Goal: Information Seeking & Learning: Learn about a topic

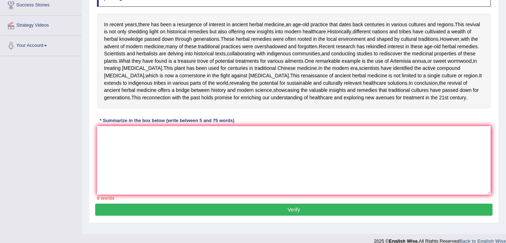
scroll to position [121, 0]
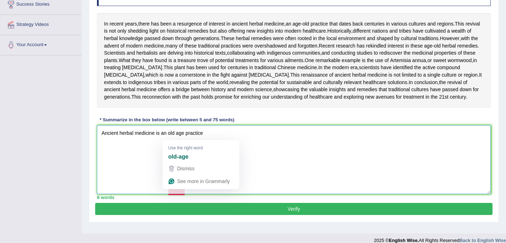
click at [179, 192] on textarea "Ancient herbal medicine is an old age practice" at bounding box center [294, 159] width 394 height 69
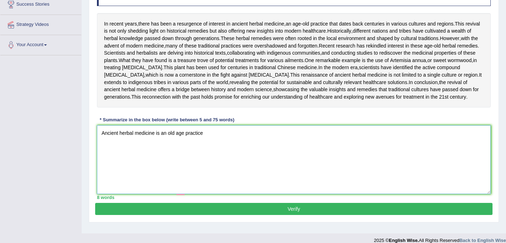
click at [177, 193] on textarea "Ancient herbal medicine is an old age practice" at bounding box center [294, 159] width 394 height 69
click at [221, 193] on textarea "Ancient herbal medicine is an old-age practice" at bounding box center [294, 159] width 394 height 69
click at [174, 190] on textarea "Ancient herbal medicine is an old-age practice" at bounding box center [294, 159] width 394 height 69
click at [210, 190] on textarea "Ancient herbal medicine is an old-age practice" at bounding box center [294, 159] width 394 height 69
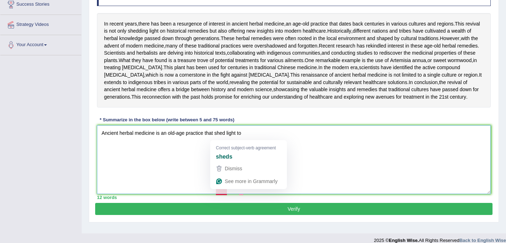
click at [215, 192] on textarea "Ancient herbal medicine is an old-age practice that shed light to" at bounding box center [294, 159] width 394 height 69
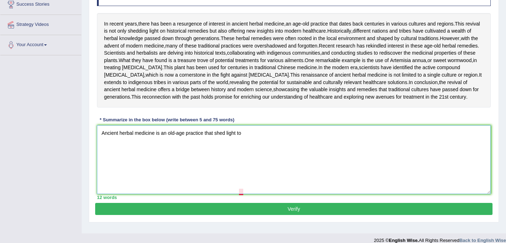
click at [243, 193] on textarea "Ancient herbal medicine is an old-age practice that shed light to" at bounding box center [294, 159] width 394 height 69
click at [253, 191] on textarea "Ancient herbal medicine is an old-age practice that shed light to" at bounding box center [294, 159] width 394 height 69
click at [228, 190] on textarea "Ancient herbal medicine is an old-age practice that shed light into the histori…" at bounding box center [294, 159] width 394 height 69
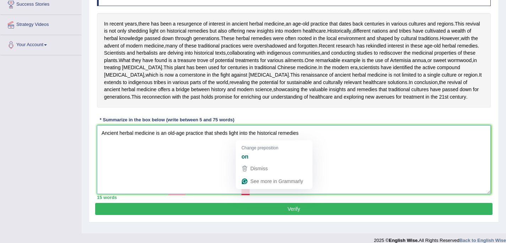
click at [242, 191] on textarea "Ancient herbal medicine is an old-age practice that sheds light into the histor…" at bounding box center [294, 159] width 394 height 69
click at [249, 190] on textarea "Ancient herbal medicine is an old-age practice that sheds light into the histor…" at bounding box center [294, 159] width 394 height 69
click at [303, 189] on textarea "Ancient herbal medicine is an old-age practice that sheds light on the historic…" at bounding box center [294, 159] width 394 height 69
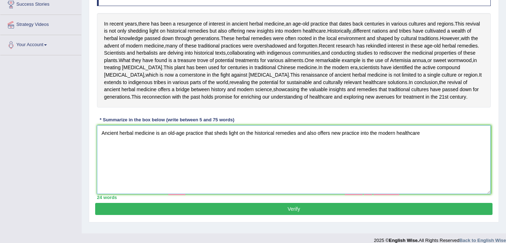
scroll to position [138, 0]
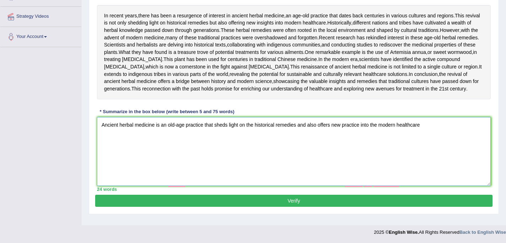
click at [178, 179] on textarea "Ancient herbal medicine is an old-age practice that sheds light on the historic…" at bounding box center [294, 151] width 394 height 69
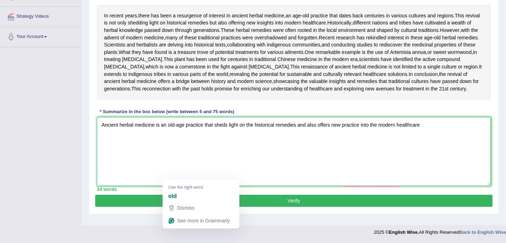
click at [179, 174] on textarea "Ancient herbal medicine is an old-age practice that sheds light on the historic…" at bounding box center [294, 151] width 394 height 69
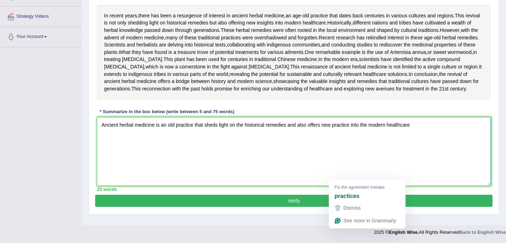
click at [339, 175] on textarea "Ancient herbal medicine is an old practice that sheds light on the historical r…" at bounding box center [294, 151] width 394 height 69
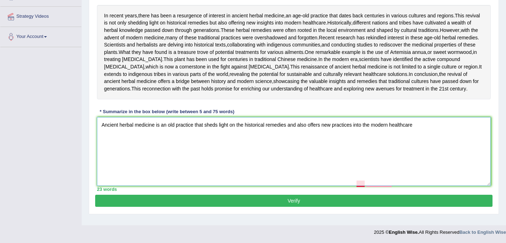
click at [361, 178] on textarea "Ancient herbal medicine is an old practice that sheds light on the historical r…" at bounding box center [294, 151] width 394 height 69
click at [372, 176] on textarea "Ancient herbal medicine is an old practice that sheds light on the historical r…" at bounding box center [294, 151] width 394 height 69
click at [362, 177] on textarea "Ancient herbal medicine is an old practice that sheds light on the historical r…" at bounding box center [294, 151] width 394 height 69
click at [363, 179] on textarea "Ancient herbal medicine is an old practice that sheds light on the historical r…" at bounding box center [294, 151] width 394 height 69
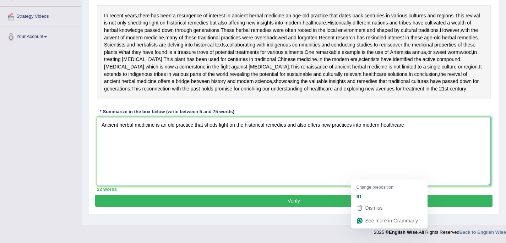
click at [361, 174] on textarea "Ancient herbal medicine is an old practice that sheds light on the historical r…" at bounding box center [294, 151] width 394 height 69
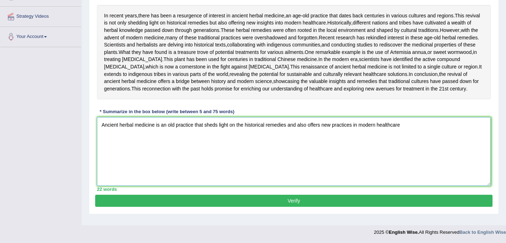
click at [413, 178] on textarea "Ancient herbal medicine is an old practice that sheds light on the historical r…" at bounding box center [294, 151] width 394 height 69
click at [291, 155] on textarea "Ancient herbal medicine is an old practice that sheds light on the historical r…" at bounding box center [294, 151] width 394 height 69
drag, startPoint x: 291, startPoint y: 155, endPoint x: 433, endPoint y: 155, distance: 141.4
click at [433, 156] on textarea "Ancient herbal medicine is an old practice that sheds light on the historical r…" at bounding box center [294, 151] width 394 height 69
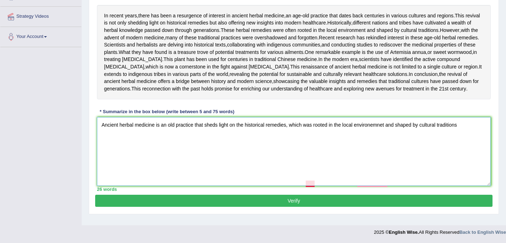
click at [314, 151] on textarea "Ancient herbal medicine is an old practice that sheds light on the historical r…" at bounding box center [294, 151] width 394 height 69
click at [378, 150] on textarea "Ancient herbal medicine is an old practice that sheds light on the historical r…" at bounding box center [294, 151] width 394 height 69
click at [464, 151] on textarea "Ancient herbal medicine is an old practice that sheds light on the historical r…" at bounding box center [294, 151] width 394 height 69
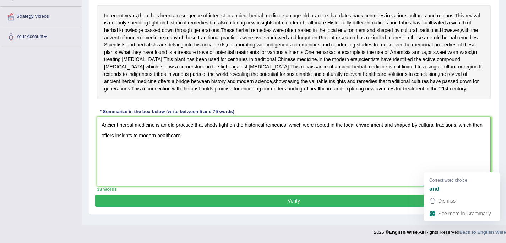
click at [463, 168] on textarea "Ancient herbal medicine is an old practice that sheds light on the historical r…" at bounding box center [294, 151] width 394 height 69
click at [469, 171] on textarea "Ancient herbal medicine is an old practice that sheds light on the historical r…" at bounding box center [294, 151] width 394 height 69
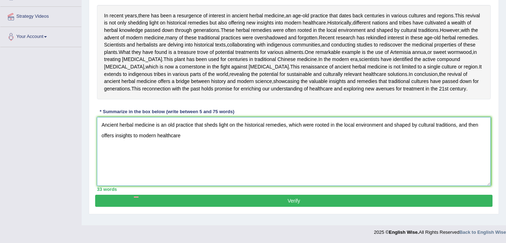
scroll to position [154, 0]
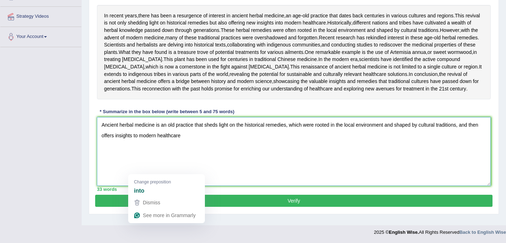
click at [138, 171] on textarea "Ancient herbal medicine is an old practice that sheds light on the historical r…" at bounding box center [294, 151] width 394 height 69
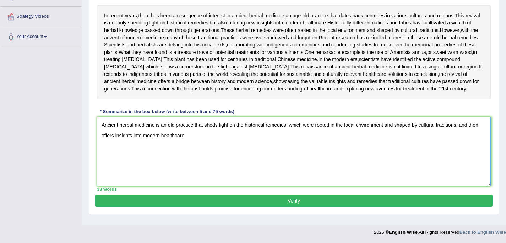
click at [193, 172] on textarea "Ancient herbal medicine is an old practice that sheds light on the historical r…" at bounding box center [294, 151] width 394 height 69
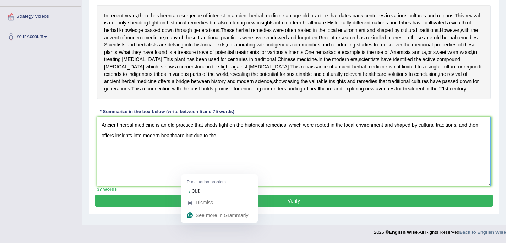
click at [190, 170] on textarea "Ancient herbal medicine is an old practice that sheds light on the historical r…" at bounding box center [294, 151] width 394 height 69
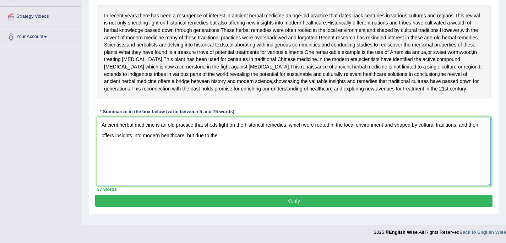
click at [227, 166] on textarea "Ancient herbal medicine is an old practice that sheds light on the historical r…" at bounding box center [294, 151] width 394 height 69
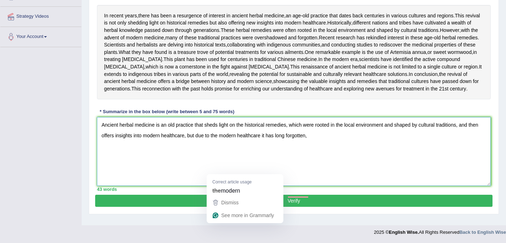
click at [221, 169] on textarea "Ancient herbal medicine is an old practice that sheds light on the historical r…" at bounding box center [294, 151] width 394 height 69
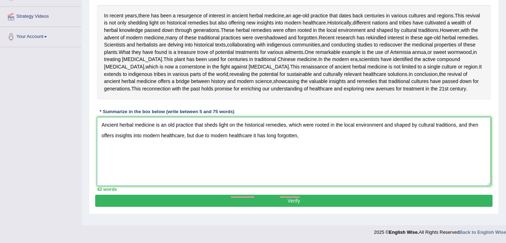
click at [245, 167] on textarea "Ancient herbal medicine is an old practice that sheds light on the historical r…" at bounding box center [294, 151] width 394 height 69
click at [245, 171] on textarea "Ancient herbal medicine is an old practice that sheds light on the historical r…" at bounding box center [294, 151] width 394 height 69
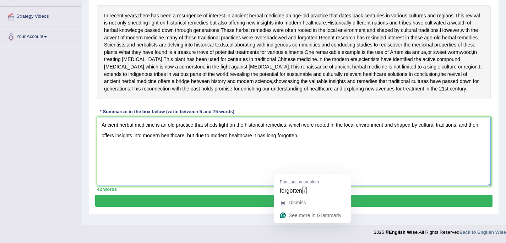
click at [288, 171] on textarea "Ancient herbal medicine is an old practice that sheds light on the historical r…" at bounding box center [294, 151] width 394 height 69
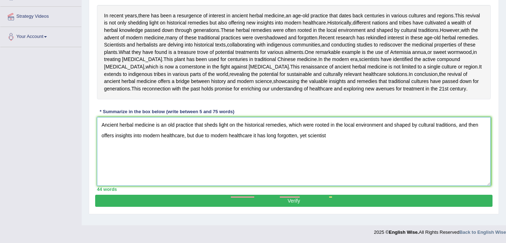
click at [191, 171] on textarea "Ancient herbal medicine is an old practice that sheds light on the historical r…" at bounding box center [294, 151] width 394 height 69
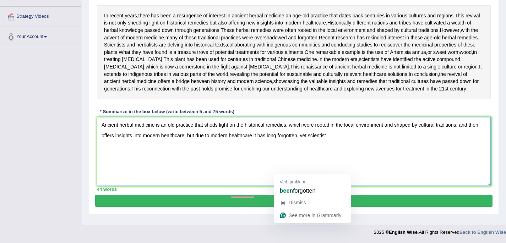
drag, startPoint x: 192, startPoint y: 171, endPoint x: 325, endPoint y: 170, distance: 133.2
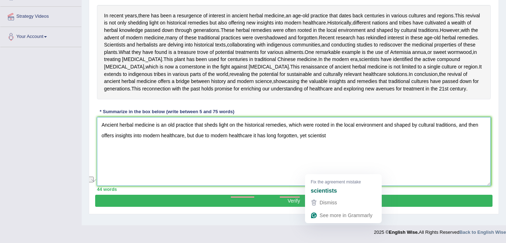
type textarea "Ancient herbal medicine is an old practice that sheds light on the historical r…"
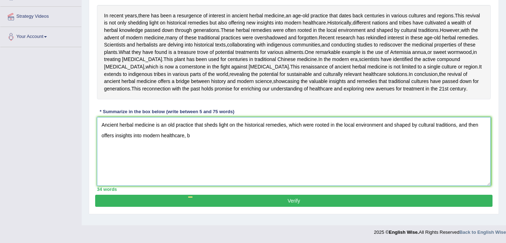
scroll to position [164, 0]
click at [461, 151] on textarea "Ancient herbal medicine is an old practice that sheds light on the historical r…" at bounding box center [294, 151] width 394 height 69
click at [166, 160] on textarea "Ancient herbal medicine is an old practice that sheds light on the historical r…" at bounding box center [294, 151] width 394 height 69
click at [250, 160] on textarea "Ancient herbal medicine is an old practice that sheds light on the historical r…" at bounding box center [294, 151] width 394 height 69
click at [266, 161] on textarea "Ancient herbal medicine is an old practice that sheds light on the historical r…" at bounding box center [294, 151] width 394 height 69
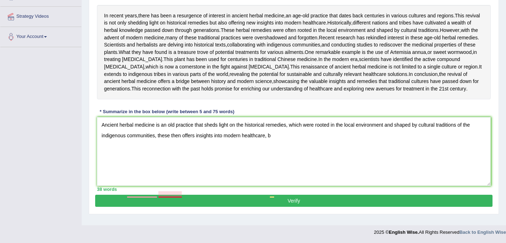
click at [164, 160] on textarea "Ancient herbal medicine is an old practice that sheds light on the historical r…" at bounding box center [294, 151] width 394 height 69
click at [146, 162] on textarea "Ancient herbal medicine is an old practice that sheds light on the historical r…" at bounding box center [294, 151] width 394 height 69
click at [162, 161] on textarea "Ancient herbal medicine is an old practice that sheds light on the historical r…" at bounding box center [294, 151] width 394 height 69
click at [201, 163] on textarea "Ancient herbal medicine is an old practice that sheds light on the historical r…" at bounding box center [294, 151] width 394 height 69
click at [148, 160] on textarea "Ancient herbal medicine is an old practice that sheds light on the historical r…" at bounding box center [294, 151] width 394 height 69
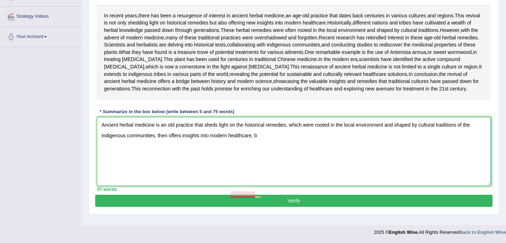
click at [250, 160] on textarea "Ancient herbal medicine is an old practice that sheds light on the historical r…" at bounding box center [294, 151] width 394 height 69
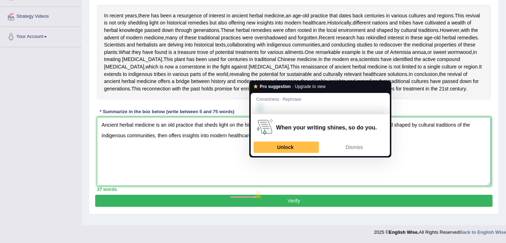
click at [262, 160] on textarea "Ancient herbal medicine is an old practice that sheds light on the historical r…" at bounding box center [294, 151] width 394 height 69
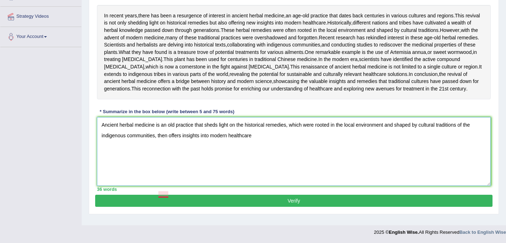
click at [161, 161] on textarea "Ancient herbal medicine is an old practice that sheds light on the historical r…" at bounding box center [294, 151] width 394 height 69
click at [281, 160] on textarea "Ancient herbal medicine is an old practice that sheds light on the historical r…" at bounding box center [294, 151] width 394 height 69
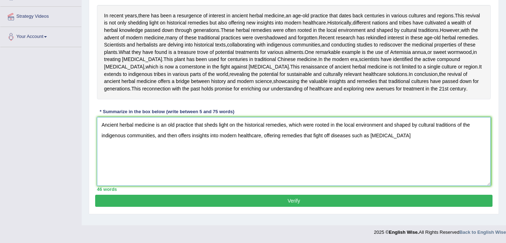
scroll to position [178, 0]
click at [155, 156] on textarea "Ancient herbal medicine is an old practice that sheds light on the historical r…" at bounding box center [294, 151] width 394 height 69
click at [186, 157] on textarea "Ancient herbal medicine is an old practice that sheds light on the historical r…" at bounding box center [294, 151] width 394 height 69
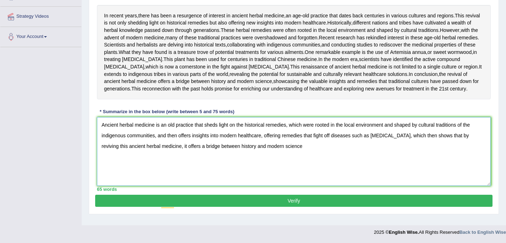
click at [175, 157] on textarea "Ancient herbal medicine is an old practice that sheds light on the historical r…" at bounding box center [294, 151] width 394 height 69
click at [303, 156] on textarea "Ancient herbal medicine is an old practice that sheds light on the historical r…" at bounding box center [294, 151] width 394 height 69
click at [191, 153] on textarea "Ancient herbal medicine is an old practice that sheds light on the historical r…" at bounding box center [294, 151] width 394 height 69
click at [320, 155] on textarea "Ancient herbal medicine is an old practice that sheds light on the historical r…" at bounding box center [294, 151] width 394 height 69
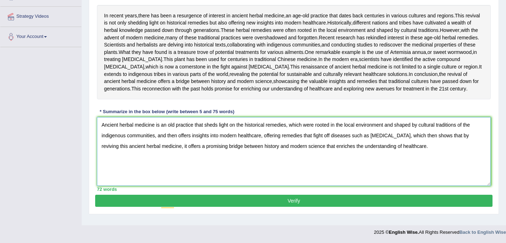
type textarea "Ancient herbal medicine is an old practice that sheds light on the historical r…"
click at [265, 205] on button "Verify" at bounding box center [294, 201] width 398 height 12
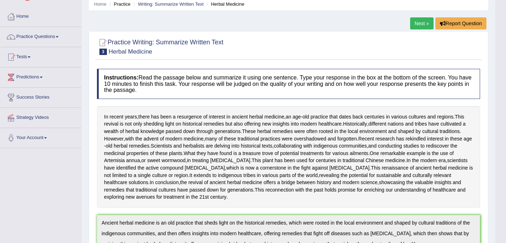
scroll to position [0, 0]
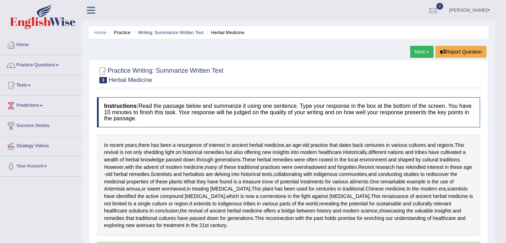
click at [417, 55] on link "Next »" at bounding box center [421, 52] width 23 height 12
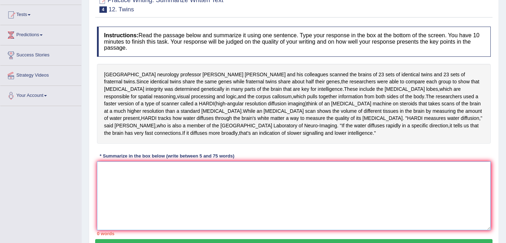
click at [235, 175] on textarea at bounding box center [294, 196] width 394 height 69
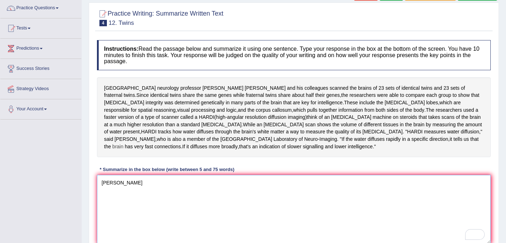
scroll to position [58, 0]
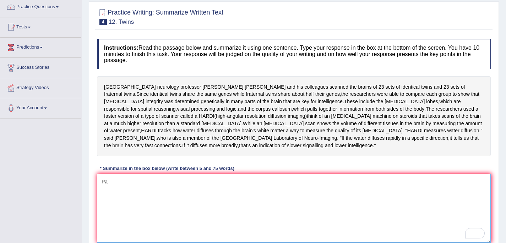
type textarea "P"
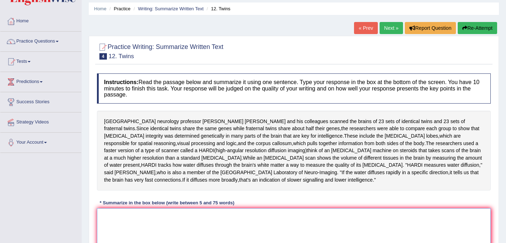
scroll to position [21, 0]
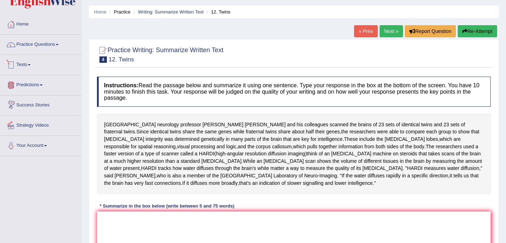
click at [26, 83] on link "Predictions" at bounding box center [40, 84] width 81 height 18
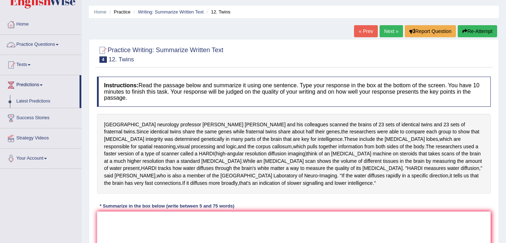
click at [43, 43] on link "Practice Questions" at bounding box center [40, 44] width 81 height 18
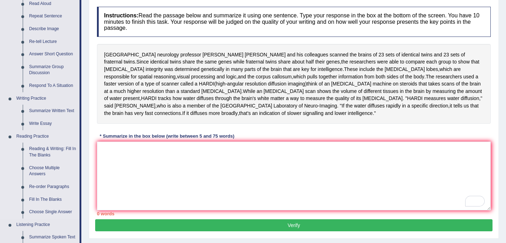
scroll to position [97, 0]
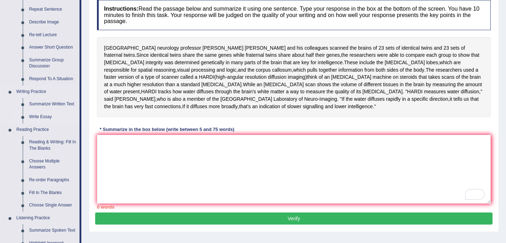
click at [45, 115] on link "Write Essay" at bounding box center [53, 117] width 54 height 13
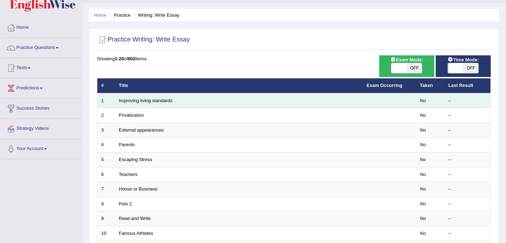
click at [319, 103] on td "Improving living standards" at bounding box center [239, 100] width 248 height 15
click at [383, 98] on td at bounding box center [389, 100] width 53 height 15
click at [356, 104] on td "Improving living standards" at bounding box center [239, 100] width 248 height 15
click at [139, 101] on link "Improving living standards" at bounding box center [146, 100] width 54 height 5
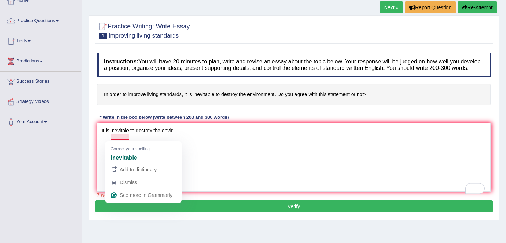
click at [124, 138] on textarea "It is inevitale to destroy the envir" at bounding box center [294, 157] width 394 height 69
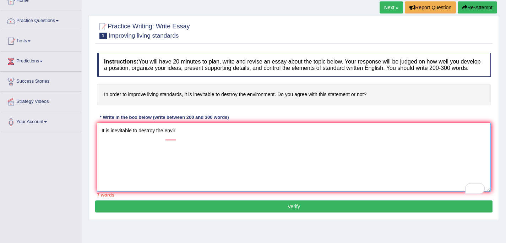
click at [200, 137] on textarea "It is inevitable to destroy the envir" at bounding box center [294, 157] width 394 height 69
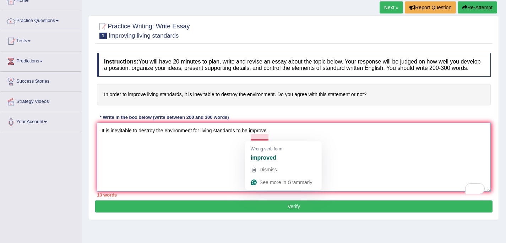
click at [268, 139] on textarea "It is inevitable to destroy the environment for living standards to be improve." at bounding box center [294, 157] width 394 height 69
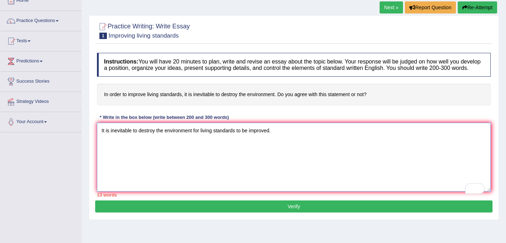
click at [298, 137] on textarea "It is inevitable to destroy the environment for living standards to be improved." at bounding box center [294, 157] width 394 height 69
type textarea "It is inevitable to destroy the environment for living standards to be improved…"
